Goal: Entertainment & Leisure: Consume media (video, audio)

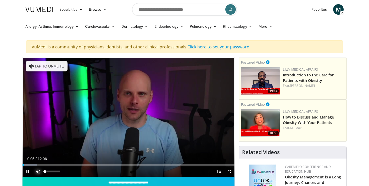
click at [37, 171] on span "Video Player" at bounding box center [38, 171] width 10 height 10
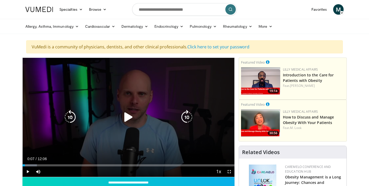
click at [128, 118] on icon "Video Player" at bounding box center [128, 117] width 15 height 15
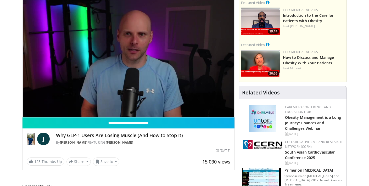
scroll to position [59, 0]
